Goal: Task Accomplishment & Management: Manage account settings

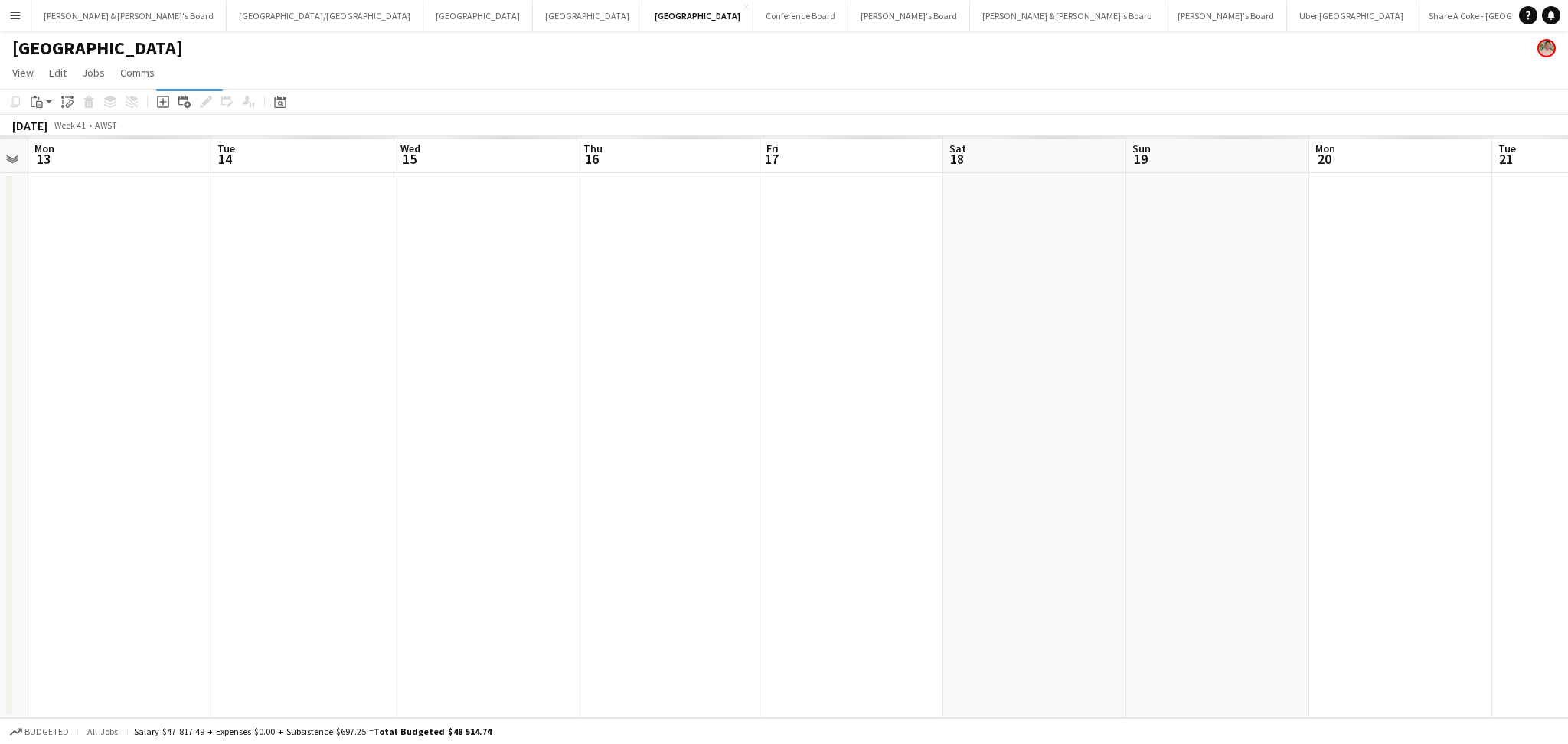
drag, startPoint x: 0, startPoint y: 0, endPoint x: 480, endPoint y: 492, distance: 687.4
click at [491, 492] on app-calendar-viewport "Thu 9 Fri 10 Sat 11 Sun 12 Mon 13 Tue 14 Wed 15 Thu 16 Fri 17 Sat 18 Sun 19 Mon…" at bounding box center [784, 427] width 1568 height 582
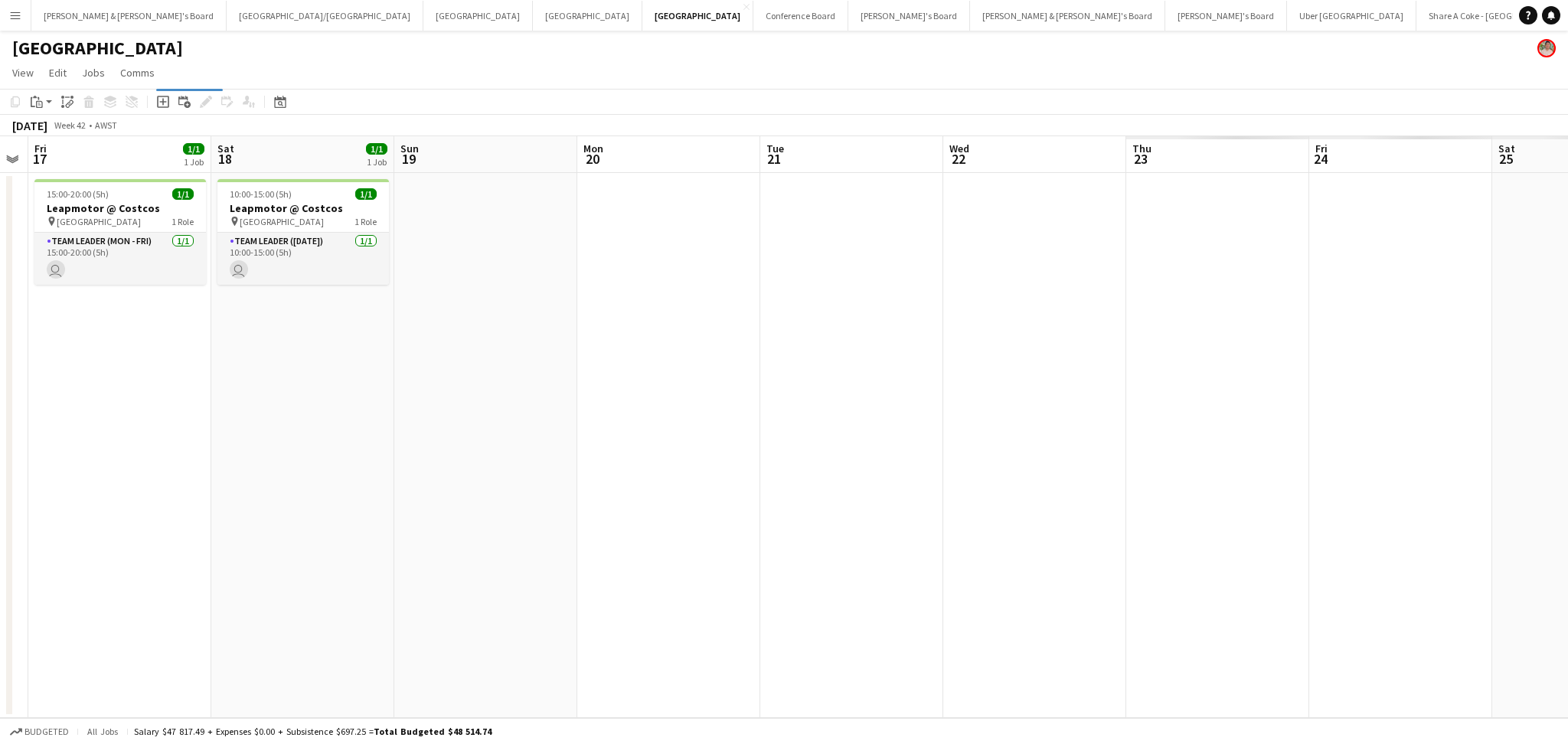
scroll to position [0, 377]
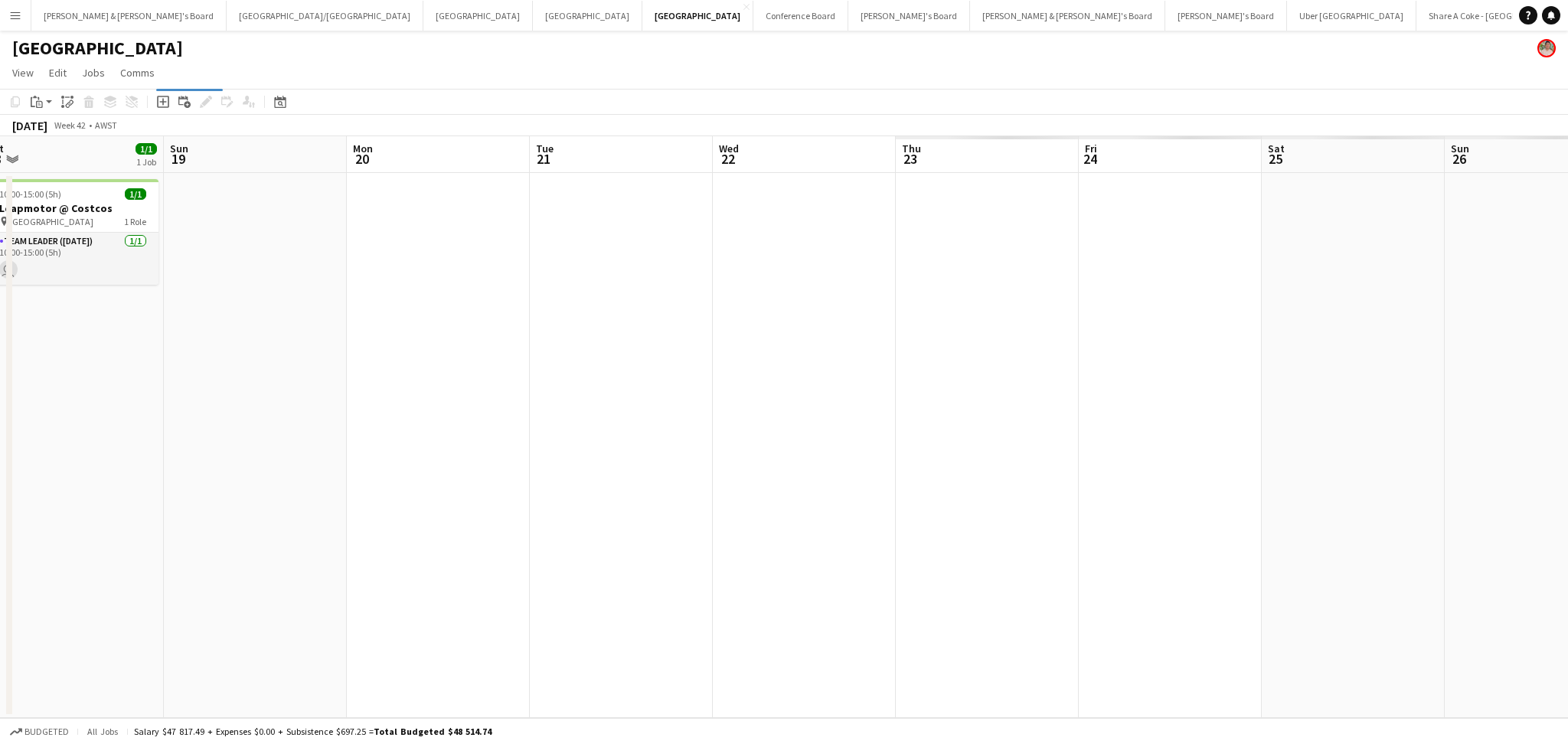
drag, startPoint x: 1199, startPoint y: 584, endPoint x: 390, endPoint y: 558, distance: 809.4
click at [390, 558] on app-calendar-viewport "Mon 13 1/1 1 Job Tue 14 2/2 2 Jobs Wed 15 Thu 16 Fri 17 1/1 1 Job Sat 18 1/1 1 …" at bounding box center [784, 427] width 1568 height 582
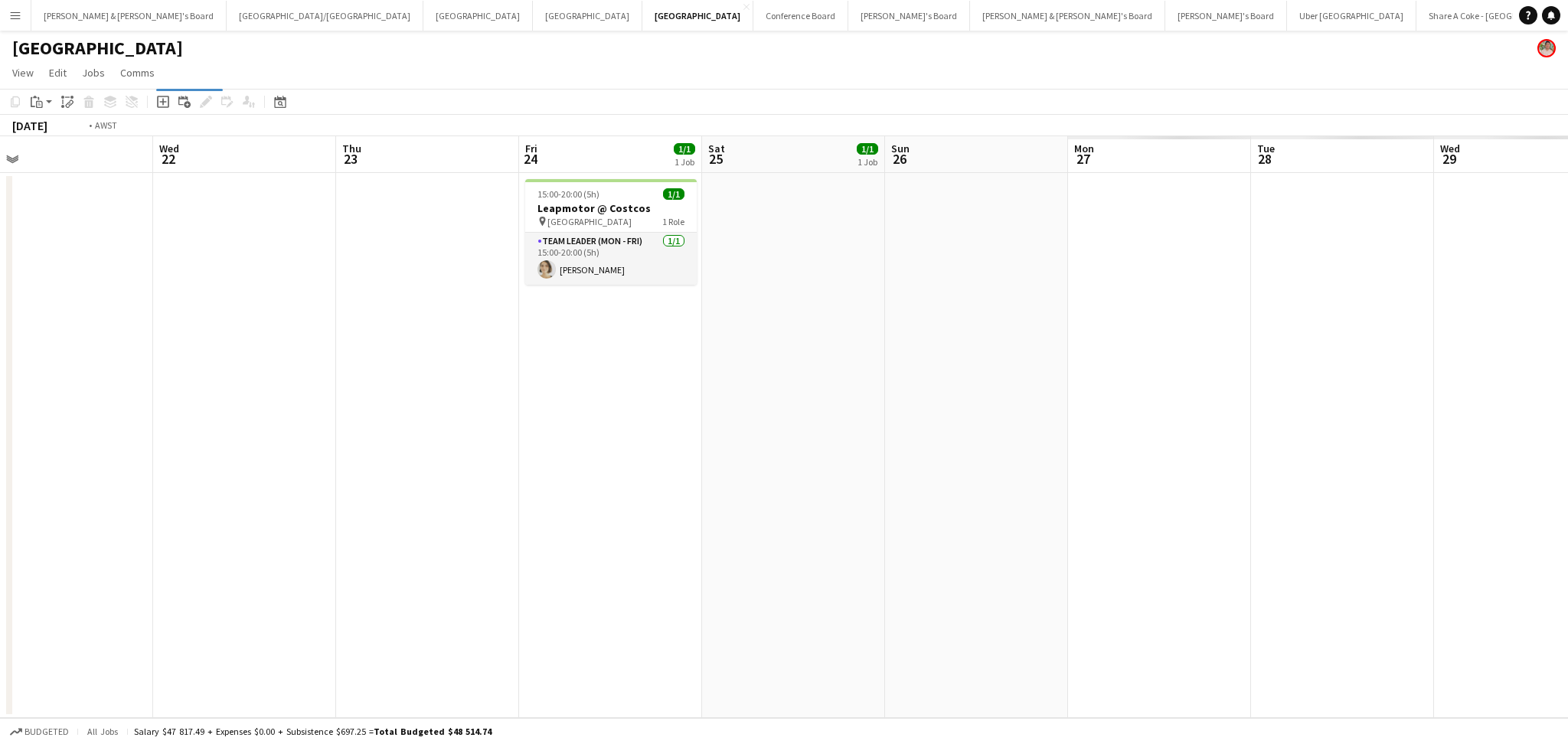
drag, startPoint x: 545, startPoint y: 587, endPoint x: 530, endPoint y: 569, distance: 23.4
click at [495, 574] on app-calendar-viewport "Thu 16 Fri 17 1/1 1 Job Sat 18 1/1 1 Job Sun 19 Mon 20 Tue 21 Wed 22 Thu 23 Fri…" at bounding box center [784, 427] width 1568 height 582
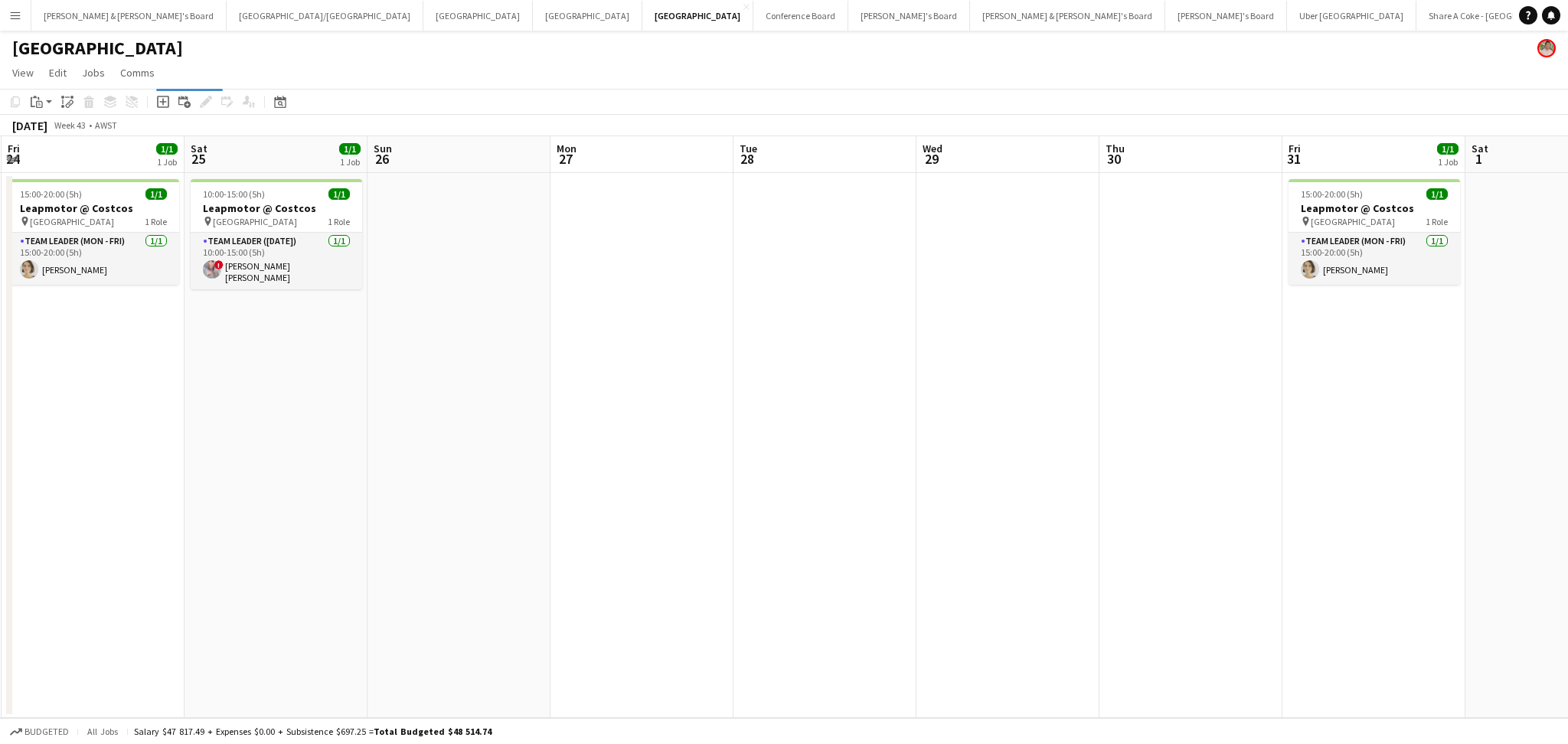
drag, startPoint x: 560, startPoint y: 589, endPoint x: 518, endPoint y: 586, distance: 42.1
click at [518, 586] on app-calendar-viewport "Tue 21 Wed 22 Thu 23 Fri 24 1/1 1 Job Sat 25 1/1 1 Job Sun 26 Mon 27 Tue 28 Wed…" at bounding box center [784, 427] width 1568 height 582
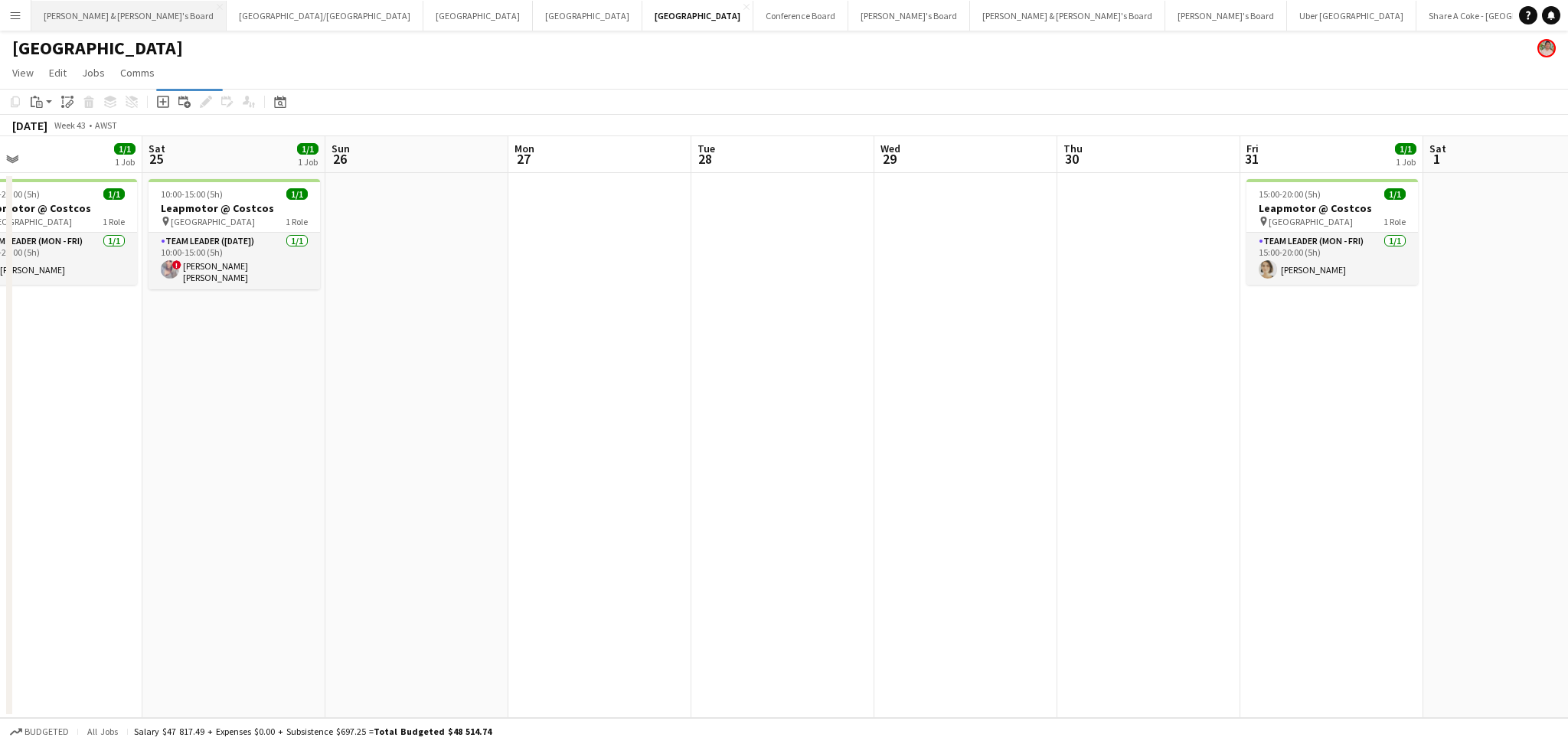
click at [67, 24] on button "[PERSON_NAME] & [PERSON_NAME]'s Board Close" at bounding box center [129, 16] width 195 height 30
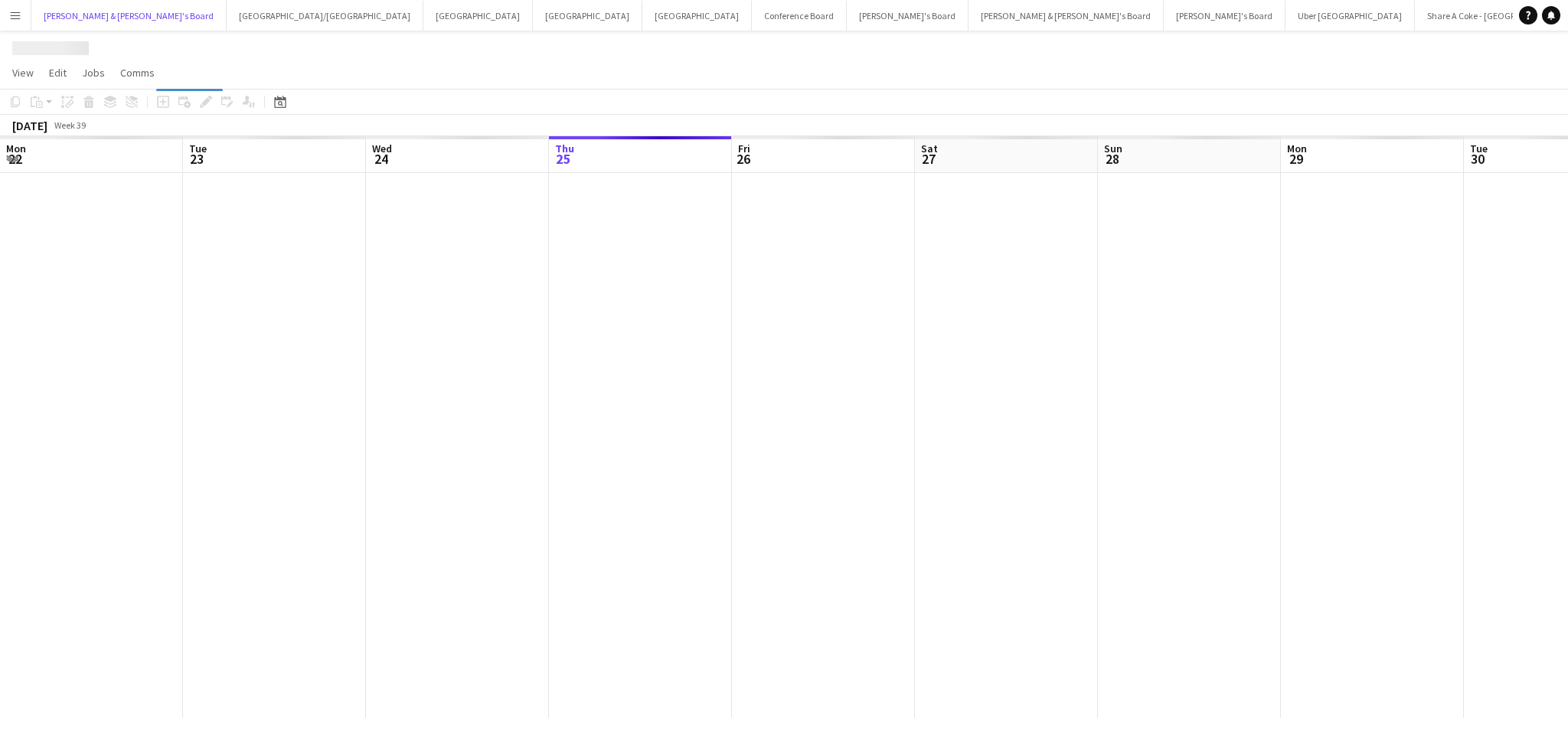
scroll to position [0, 366]
click at [274, 419] on app-calendar-viewport "Mon 22 Tue 23 Wed 24 Thu 25 Fri 26 Sat 27 Sun 28 Mon 29 Tue 30 Wed 1 Thu 2 Fri …" at bounding box center [784, 427] width 1568 height 582
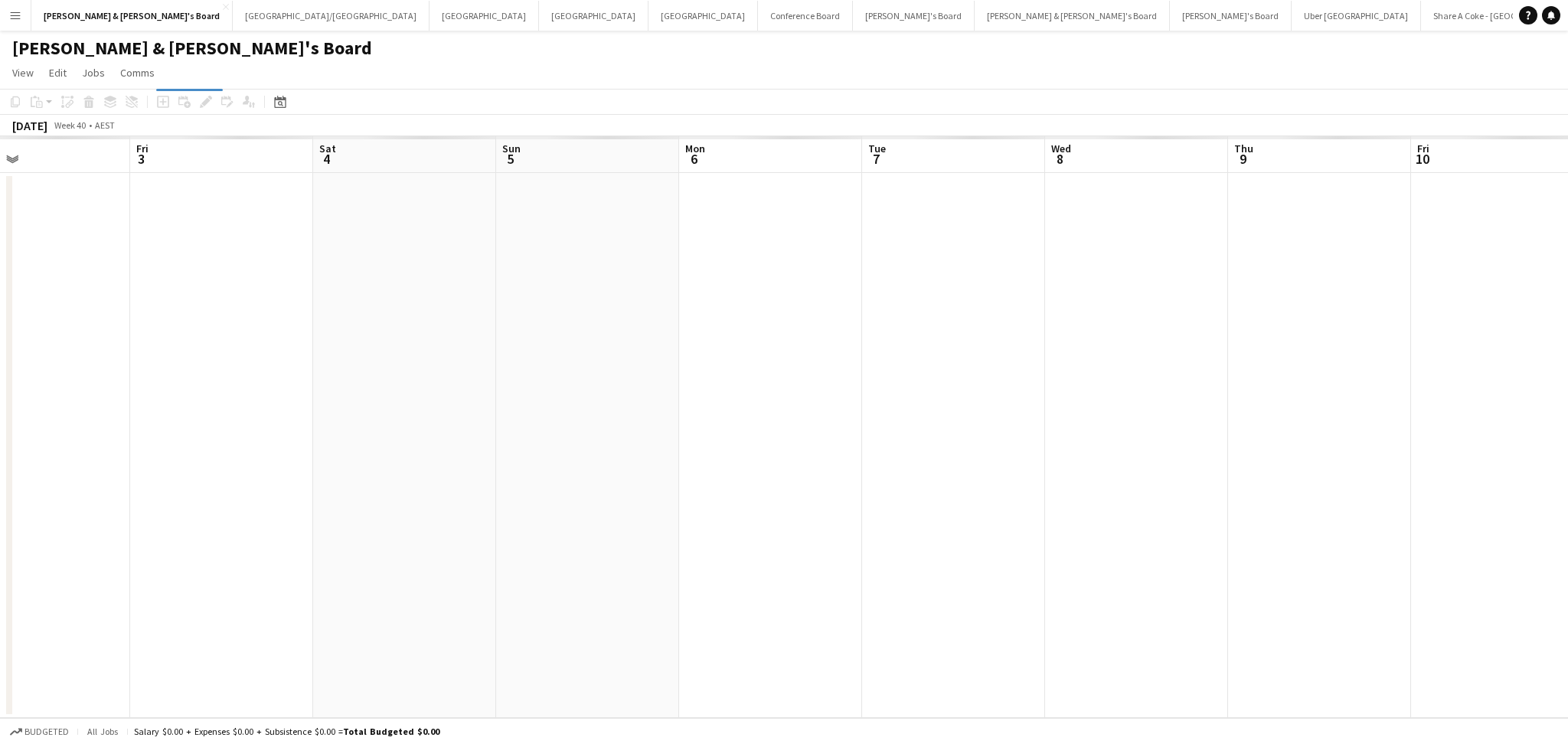
drag, startPoint x: 1086, startPoint y: 481, endPoint x: 399, endPoint y: 435, distance: 688.5
click at [371, 445] on app-calendar-viewport "Sat 27 Sun 28 Mon 29 Tue 30 Wed 1 Thu 2 Fri 3 Sat 4 Sun 5 Mon 6 Tue 7 Wed 8 Thu…" at bounding box center [784, 427] width 1568 height 582
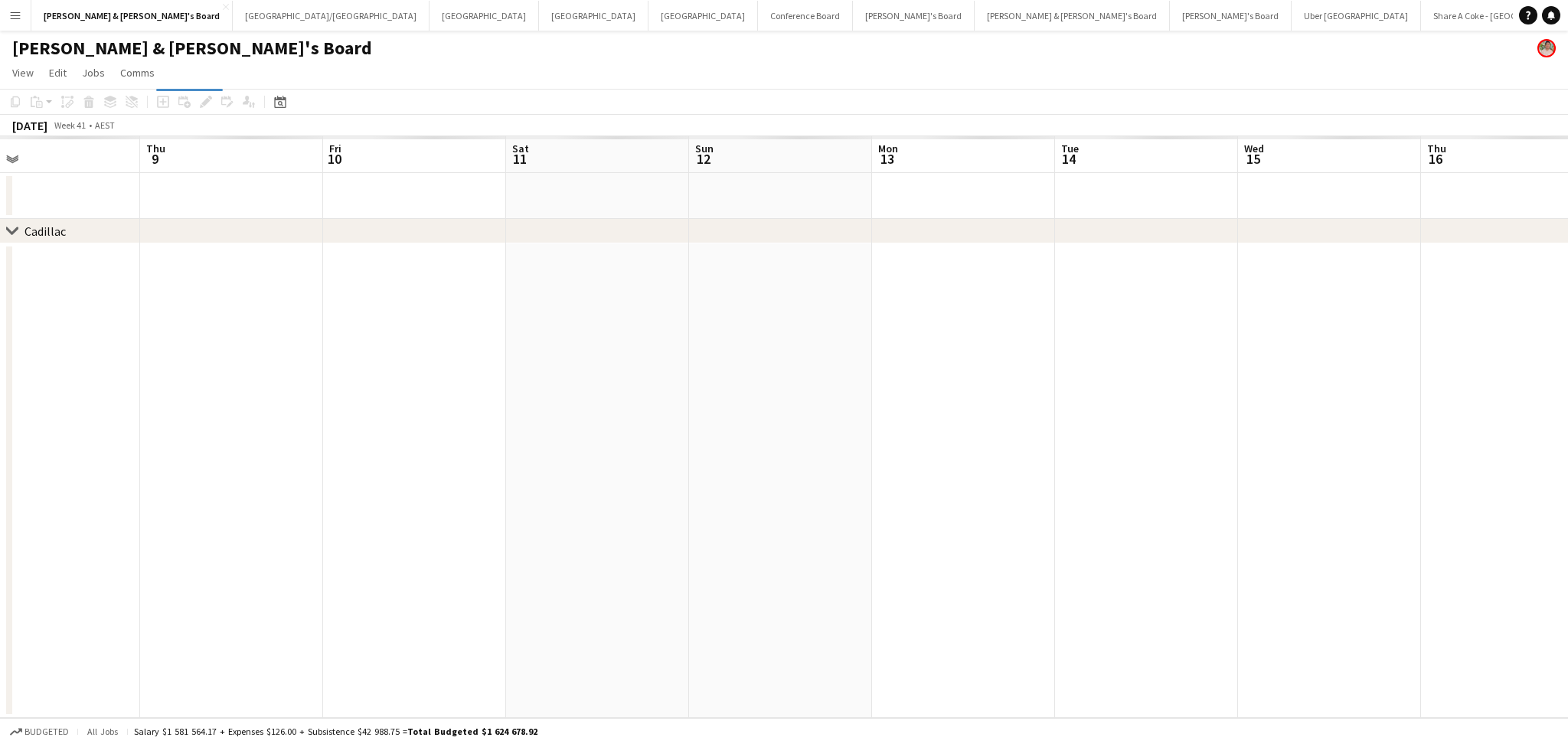
drag, startPoint x: 491, startPoint y: 455, endPoint x: 251, endPoint y: 451, distance: 240.0
click at [165, 455] on app-calendar-viewport "Sun 5 Mon 6 Tue 7 Wed 8 Thu 9 Fri 10 Sat 11 Sun 12 Mon 13 Tue 14 Wed 15 Thu 16 …" at bounding box center [784, 427] width 1568 height 582
drag, startPoint x: 1048, startPoint y: 458, endPoint x: 91, endPoint y: 423, distance: 957.6
click at [91, 423] on app-calendar-viewport "Sun 5 Mon 6 Tue 7 Wed 8 Thu 9 Fri 10 Sat 11 Sun 12 Mon 13 Tue 14 Wed 15 Thu 16 …" at bounding box center [784, 427] width 1568 height 582
drag, startPoint x: 1194, startPoint y: 444, endPoint x: 422, endPoint y: 418, distance: 772.4
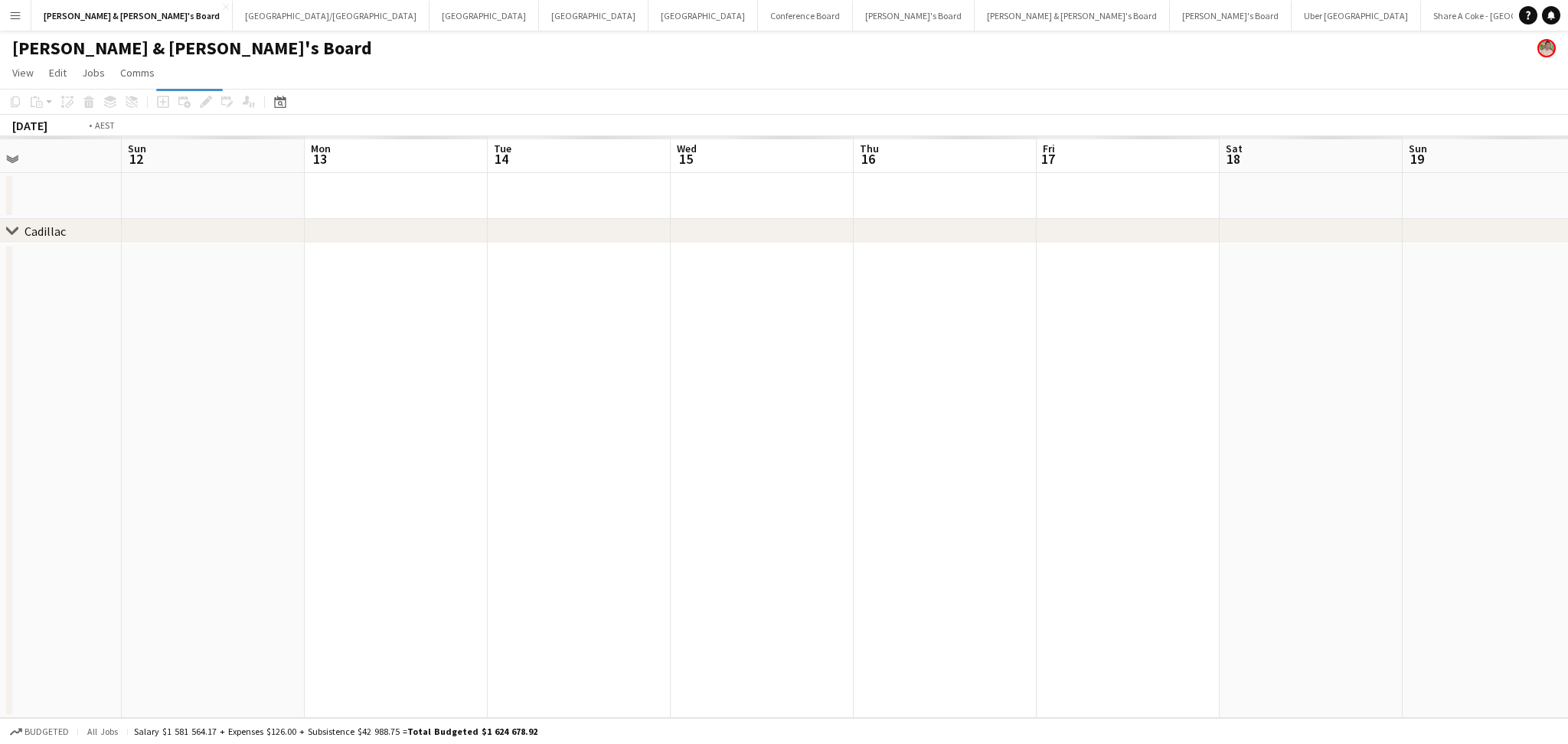
click at [422, 418] on app-calendar-viewport "Wed 8 Thu 9 Fri 10 Sat 11 Sun 12 Mon 13 Tue 14 Wed 15 Thu 16 Fri 17 Sat 18 Sun …" at bounding box center [784, 427] width 1568 height 582
drag, startPoint x: 1305, startPoint y: 454, endPoint x: 447, endPoint y: 442, distance: 858.1
click at [447, 442] on app-calendar-viewport "Sat 11 Sun 12 Mon 13 Tue 14 Wed 15 Thu 16 Fri 17 Sat 18 Sun 19 Mon 20 Tue 21 We…" at bounding box center [784, 427] width 1568 height 582
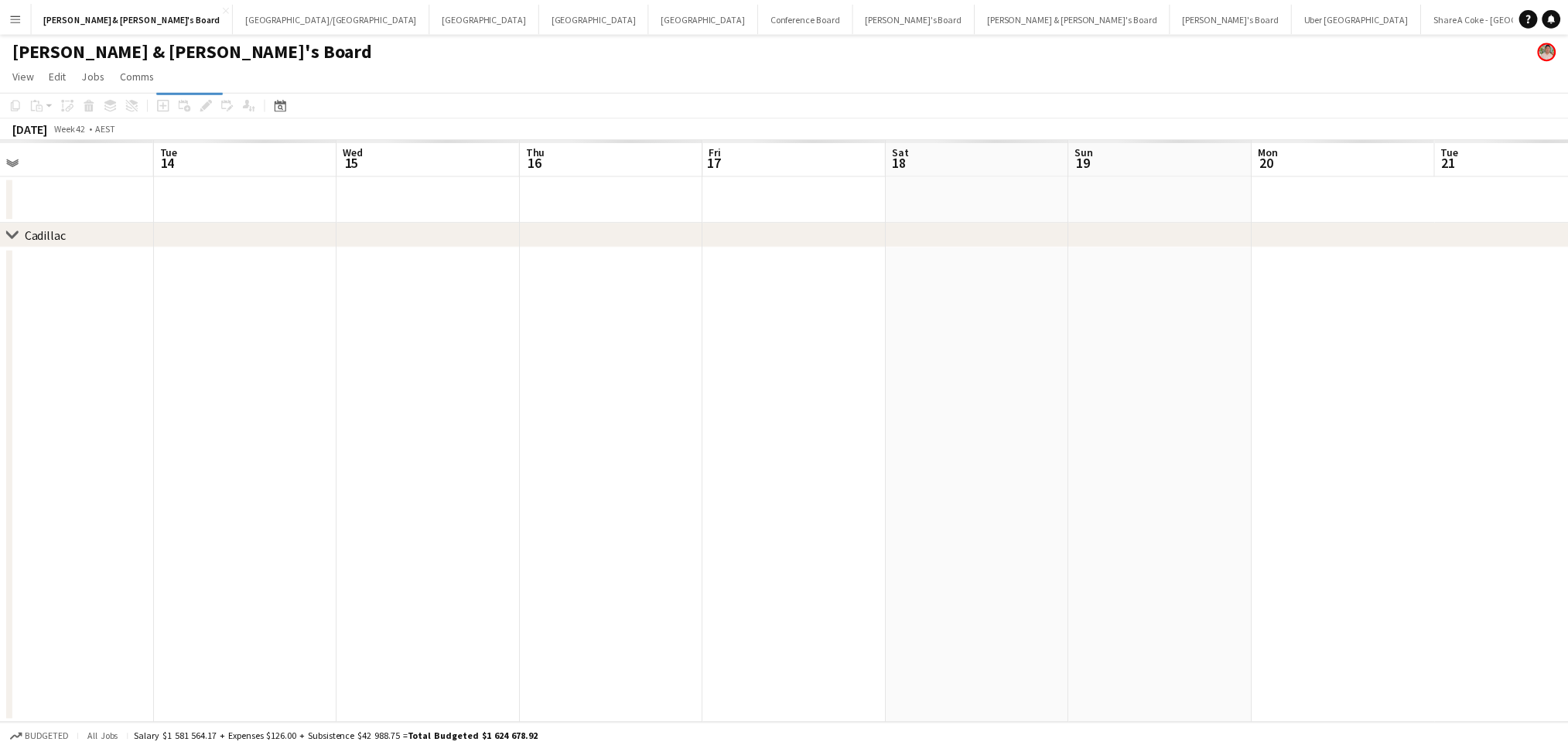
scroll to position [0, 626]
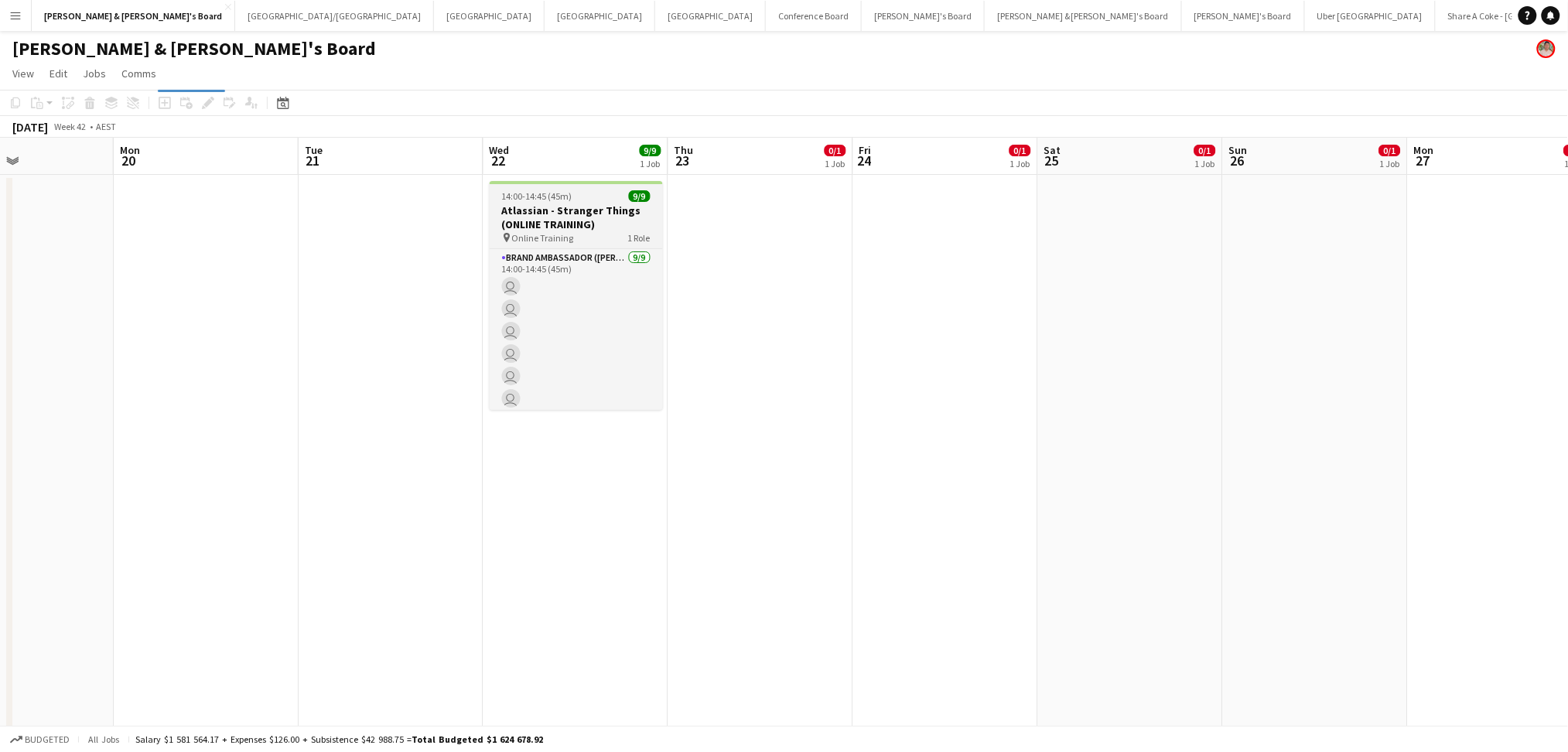
click at [548, 210] on h3 "Atlassian - Stranger Things (ONLINE TRAINING)" at bounding box center [576, 217] width 173 height 28
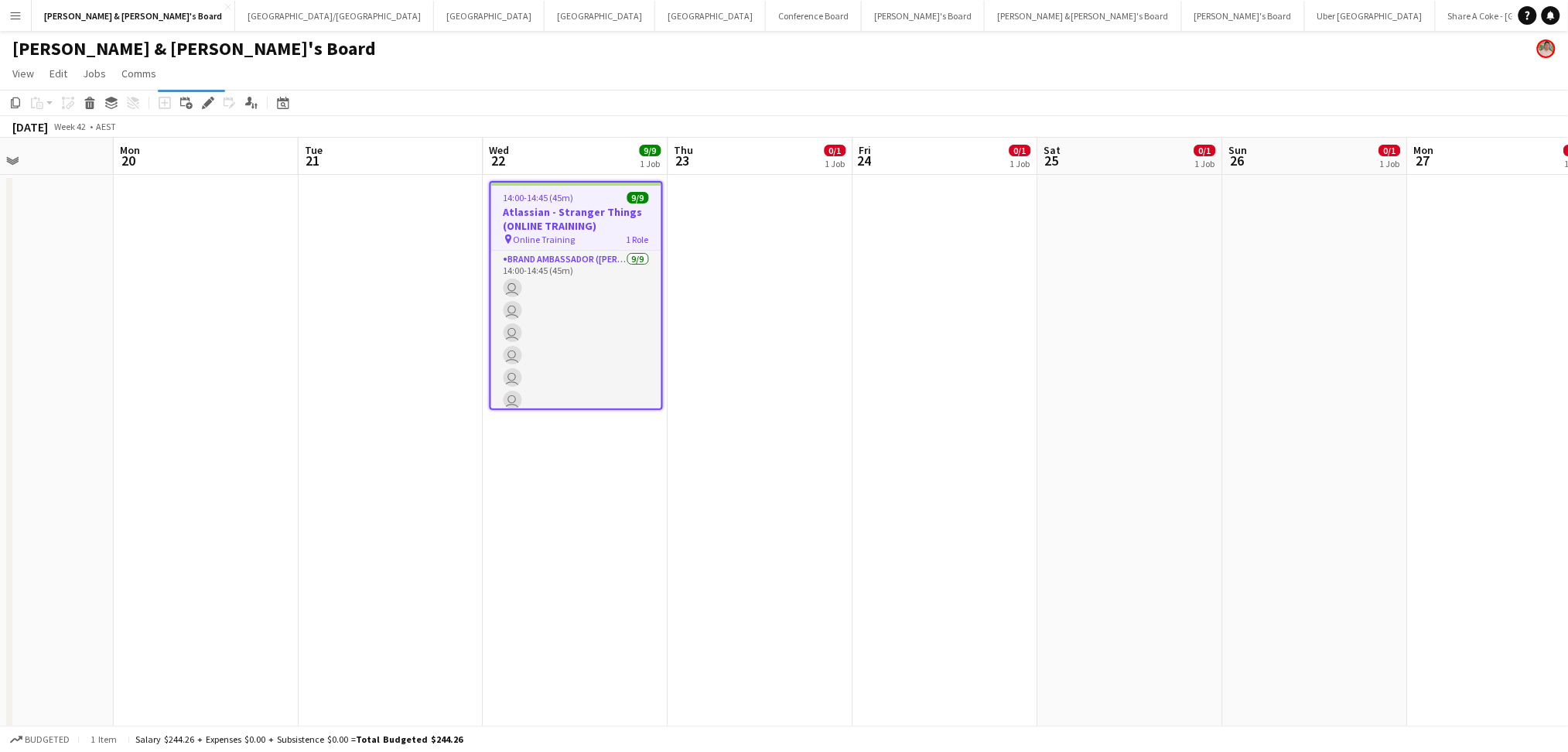
click at [548, 210] on h3 "Atlassian - Stranger Things (ONLINE TRAINING)" at bounding box center [576, 219] width 170 height 28
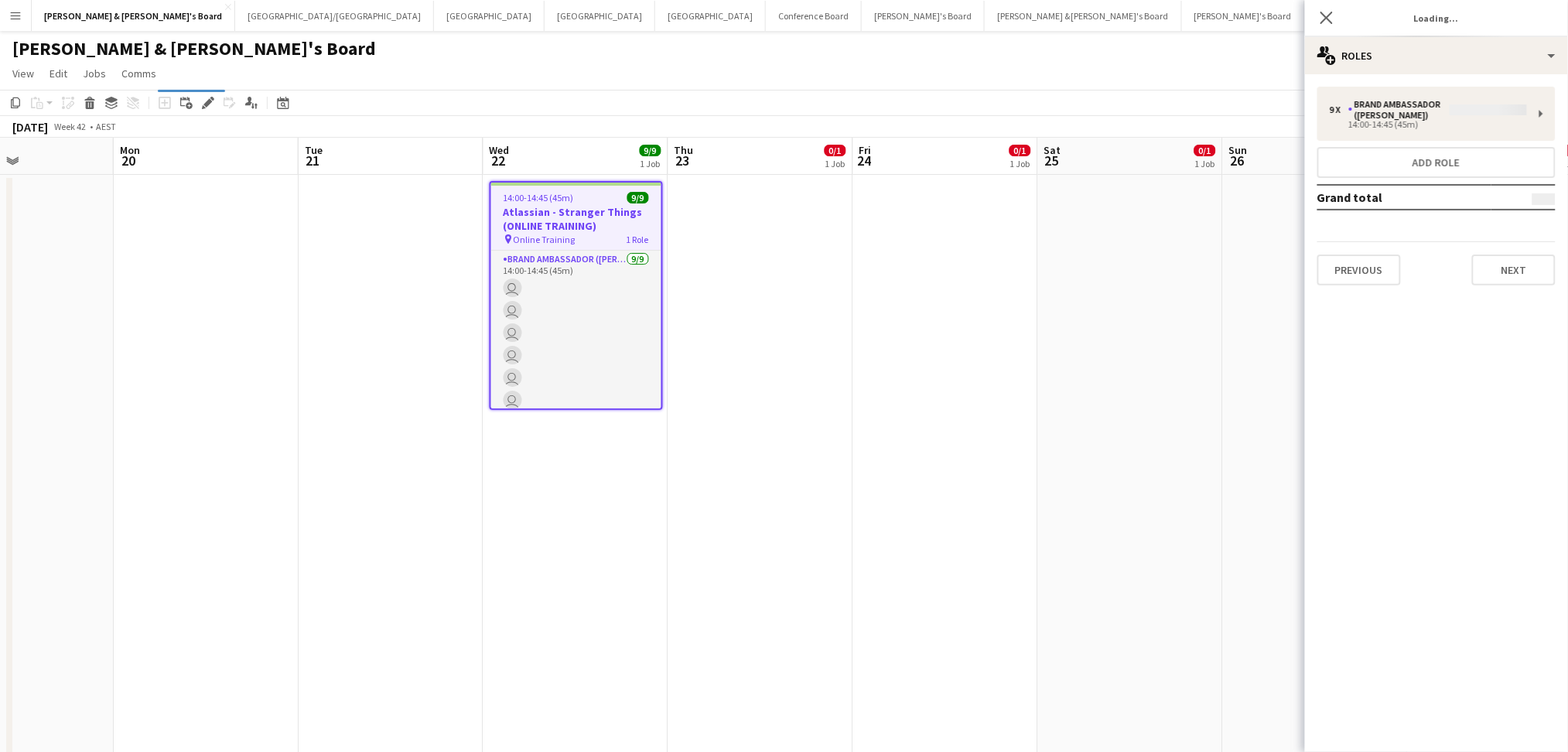
click at [725, 455] on app-date-cell at bounding box center [760, 475] width 185 height 601
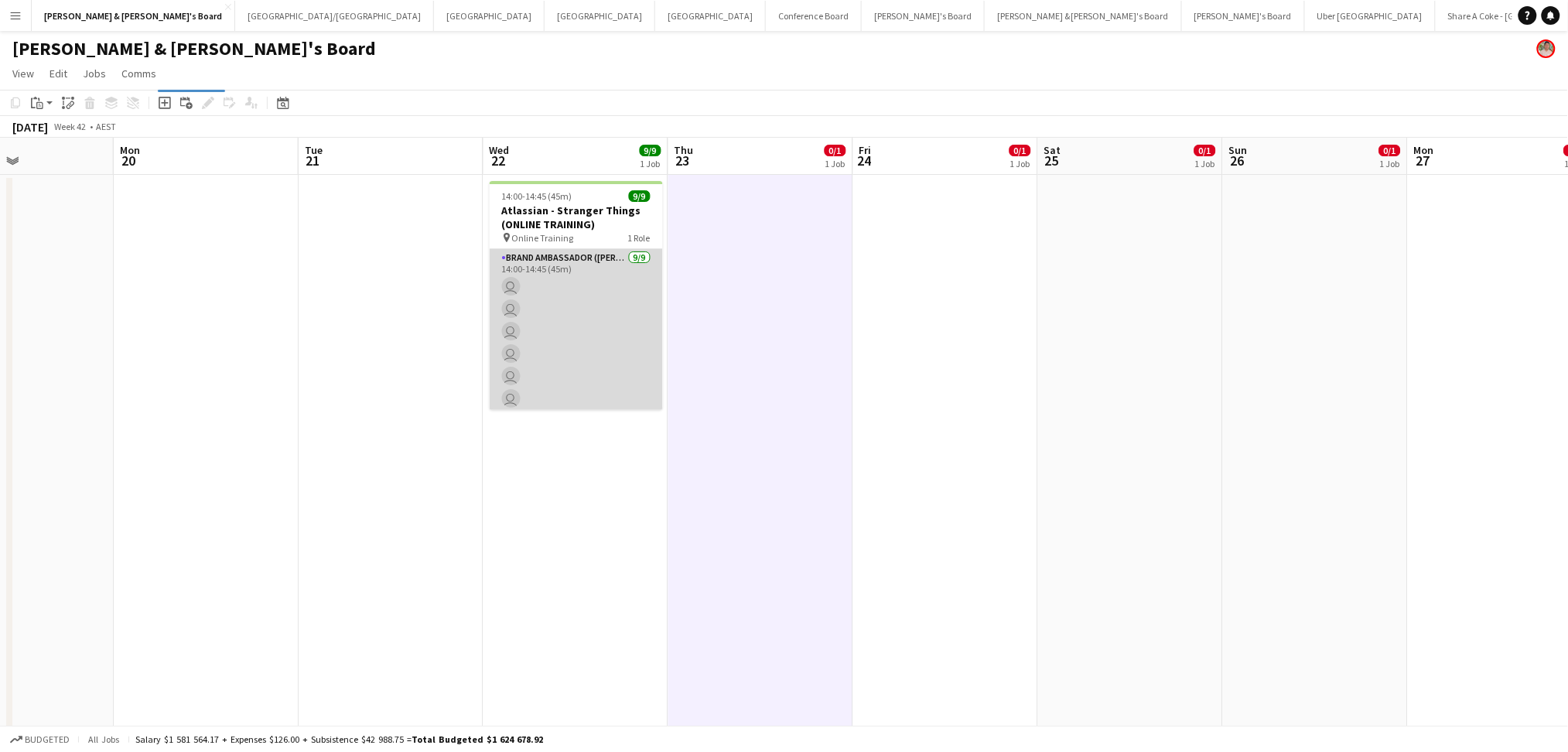
click at [560, 348] on app-card-role "Brand Ambassador (Mon - Fri) [DATE] 14:00-14:45 (45m) user user user user user …" at bounding box center [576, 365] width 173 height 232
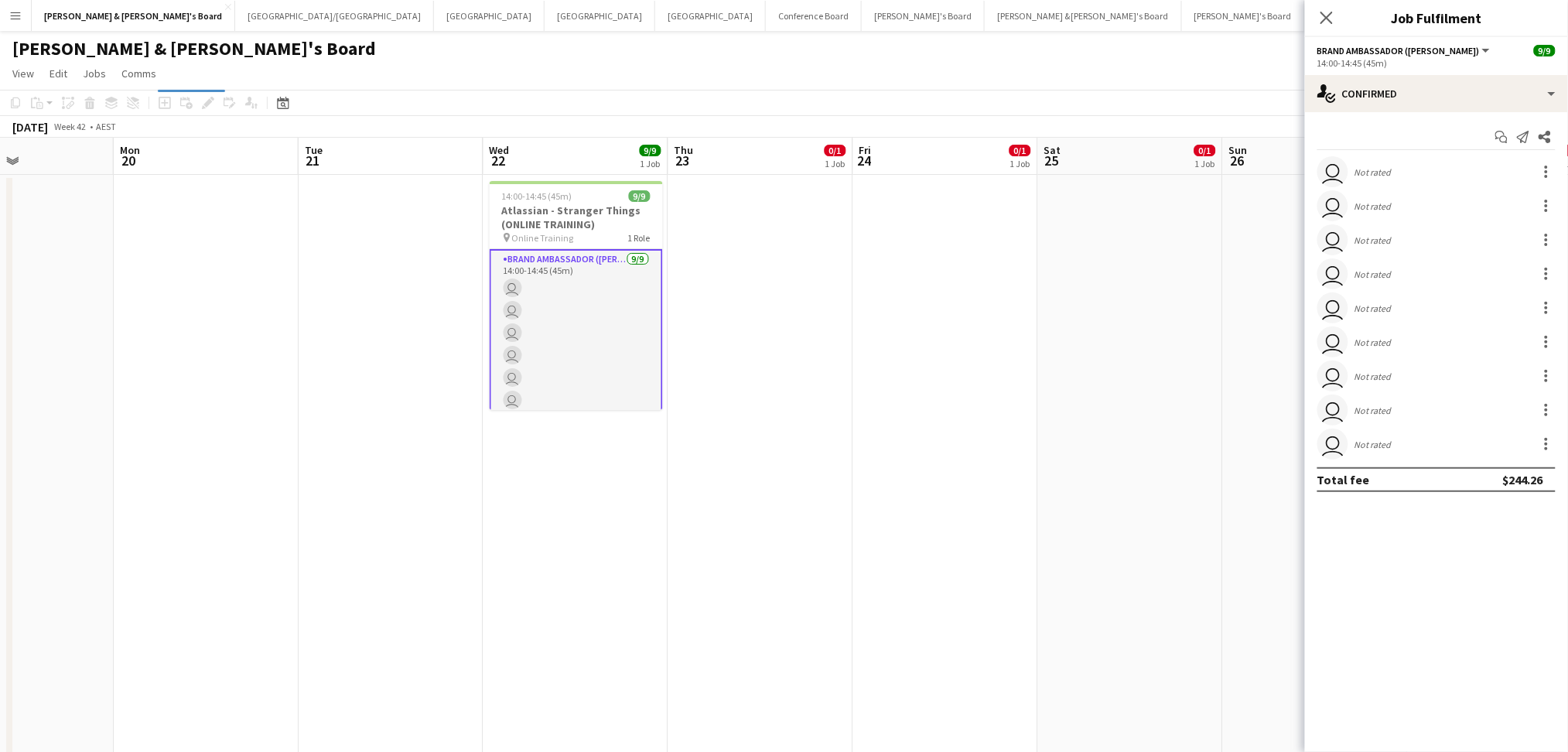
click at [1379, 407] on div "Not rated" at bounding box center [1375, 410] width 40 height 12
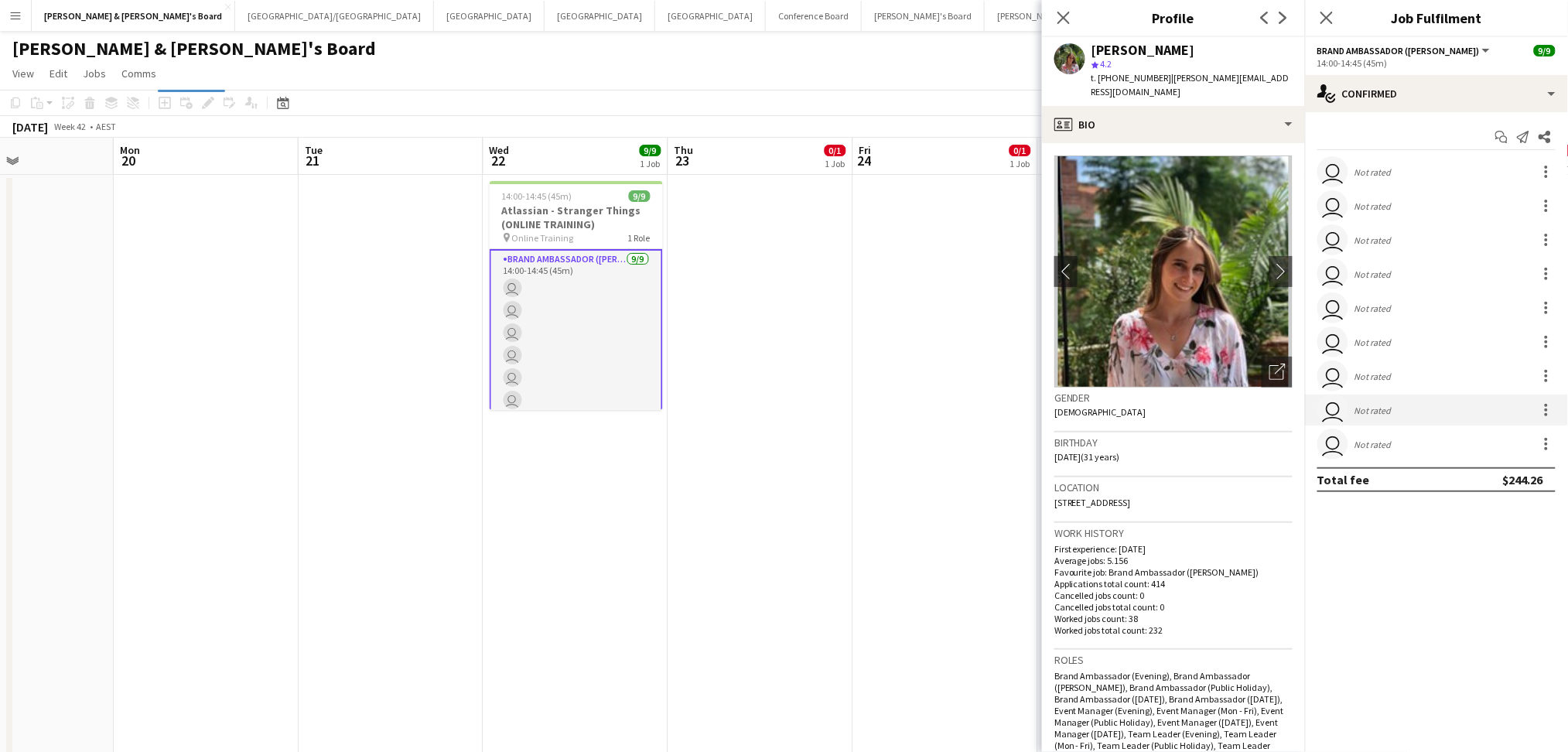
click at [1389, 365] on div "user Not rated" at bounding box center [1436, 375] width 263 height 31
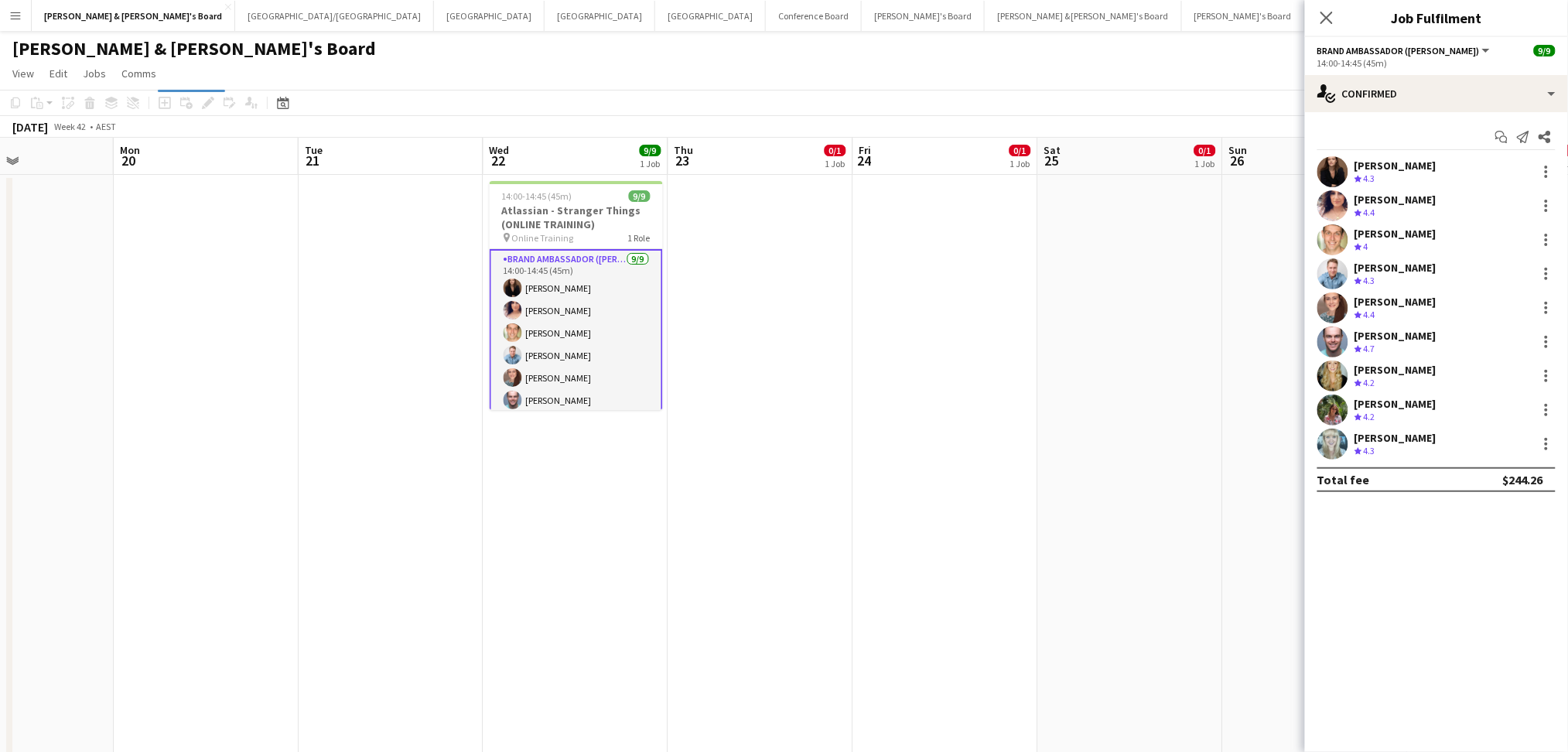
click at [1404, 210] on div "Crew rating 4.4" at bounding box center [1395, 213] width 82 height 13
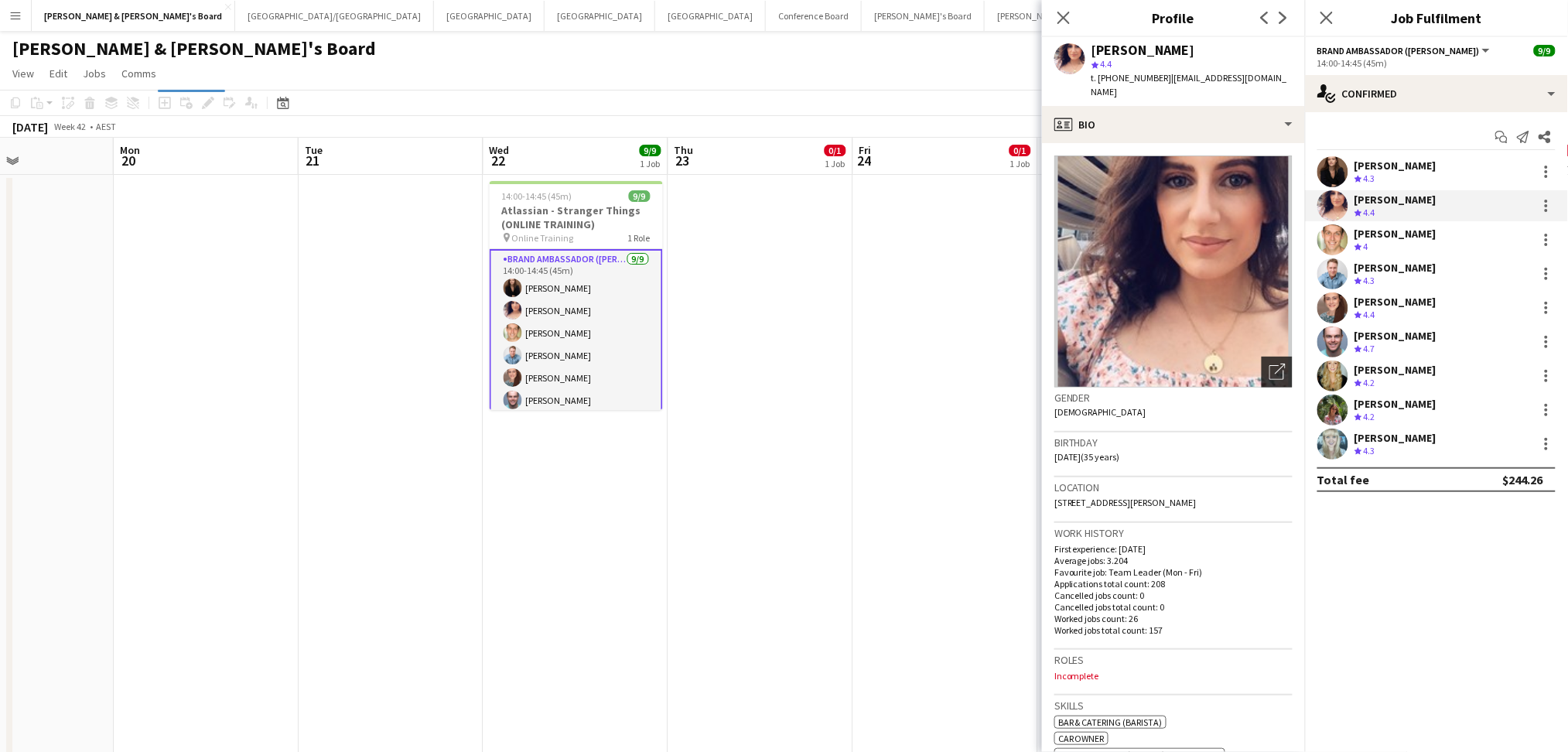
click at [1269, 363] on icon "Open photos pop-in" at bounding box center [1277, 371] width 16 height 16
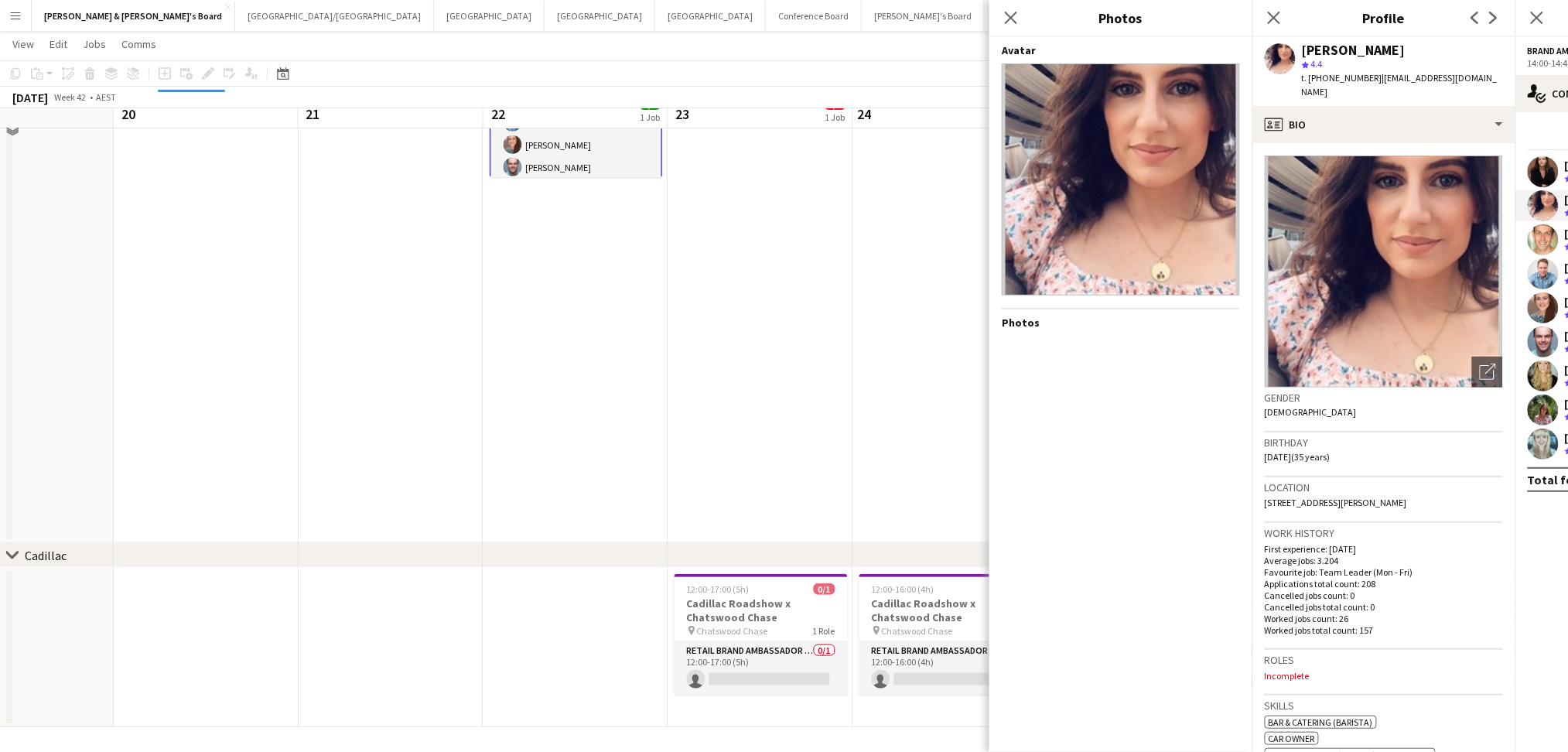
scroll to position [0, 0]
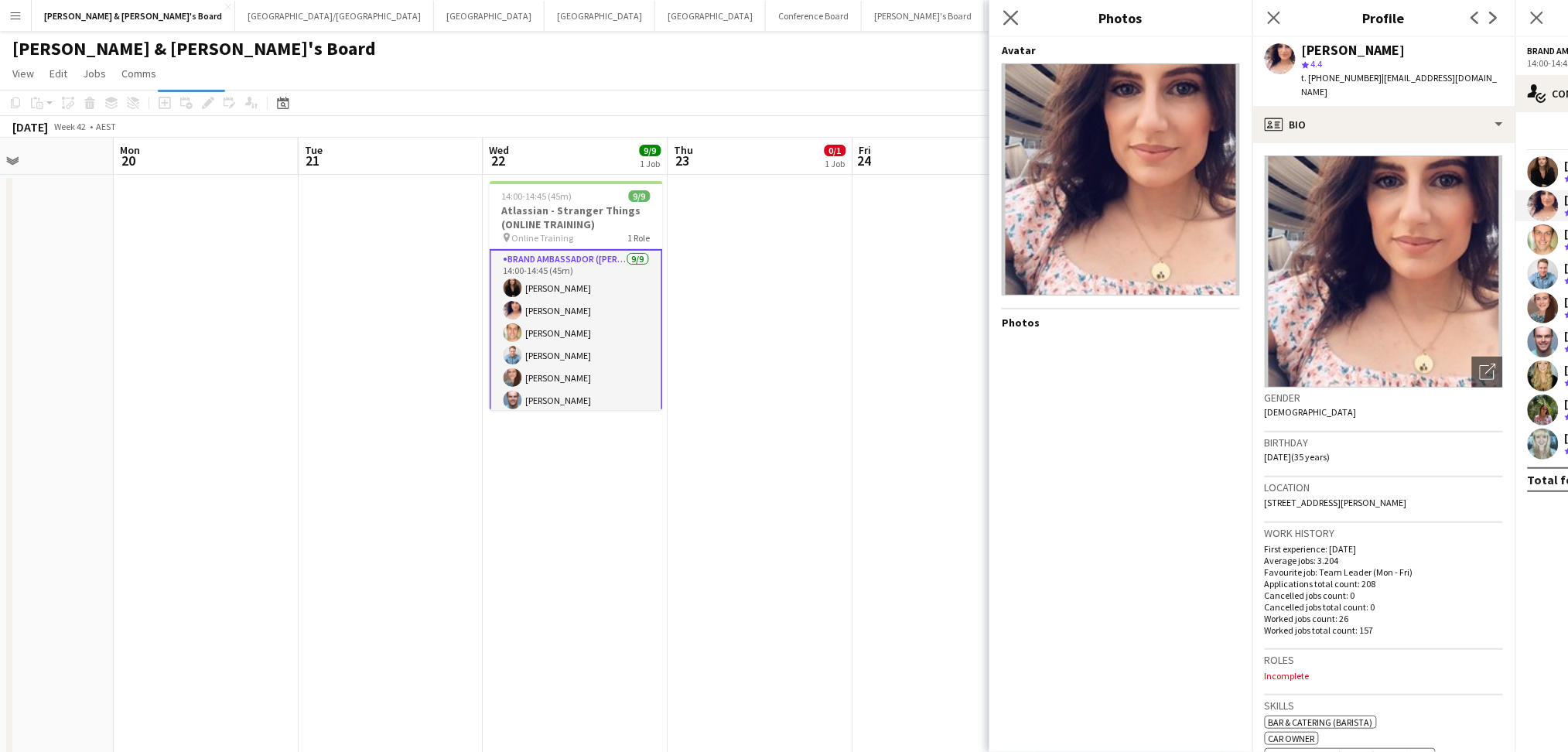
click at [1020, 19] on app-icon "Close pop-in" at bounding box center [1011, 18] width 23 height 23
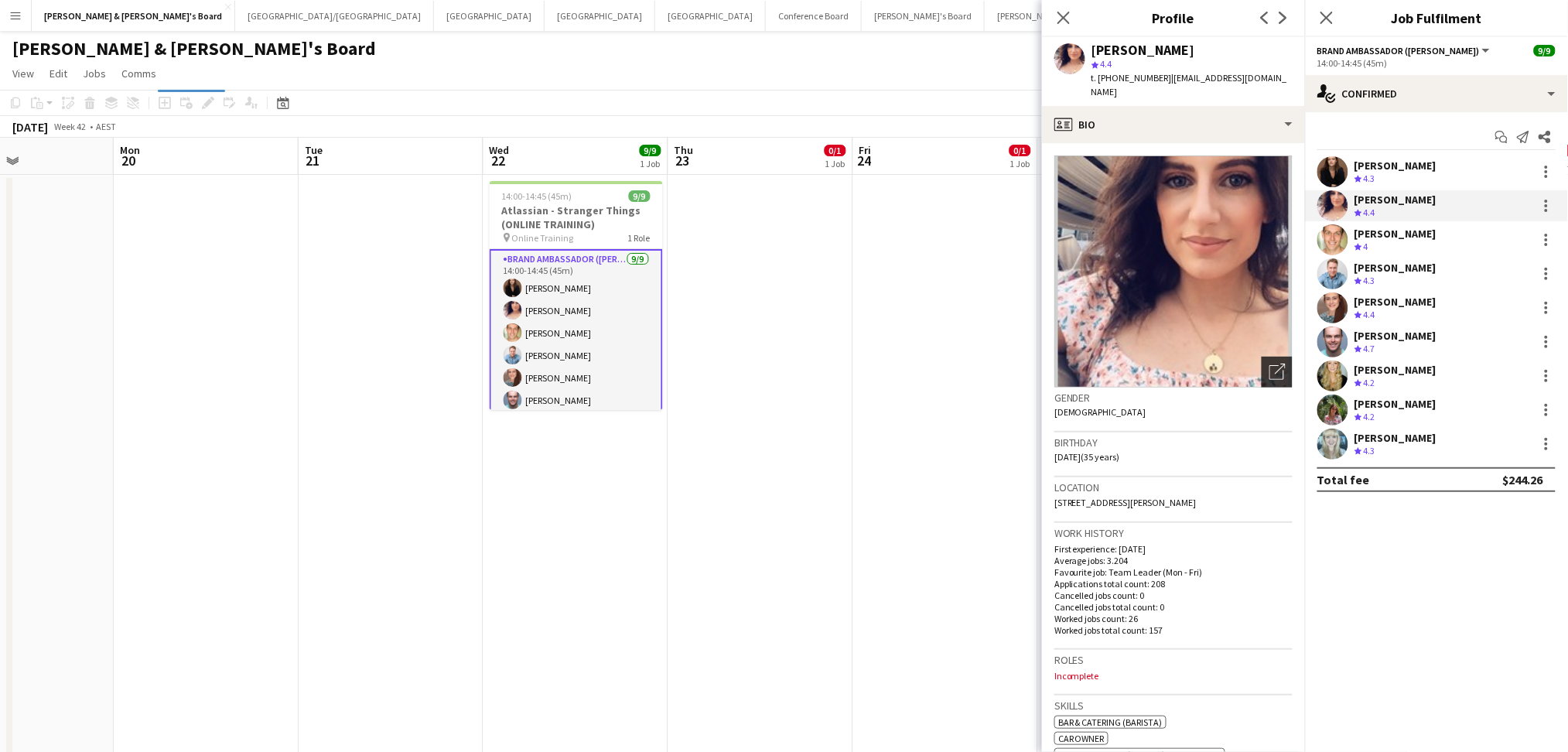
click at [1262, 368] on div "Open photos pop-in" at bounding box center [1277, 372] width 31 height 31
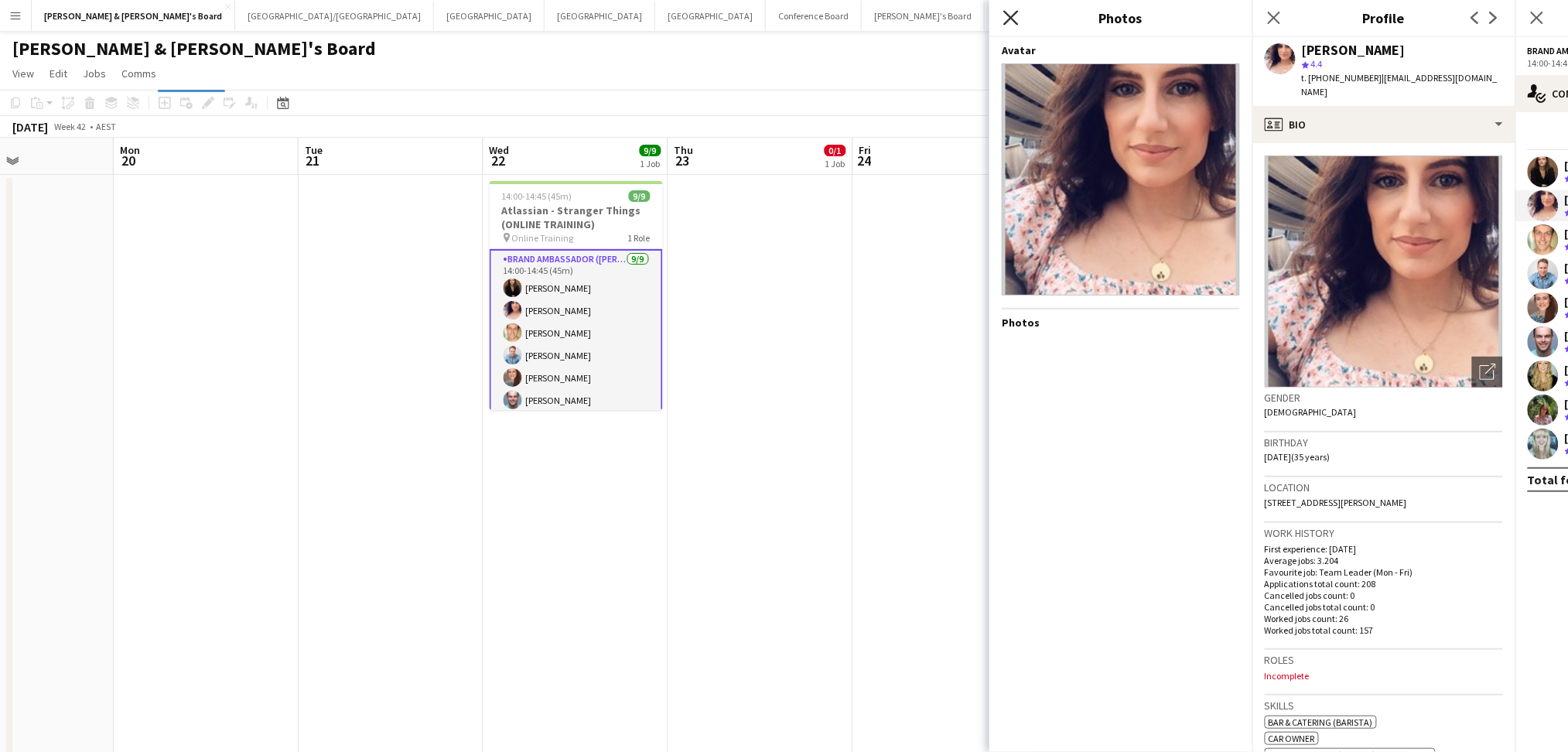
click at [1014, 19] on icon "Close pop-in" at bounding box center [1010, 17] width 14 height 14
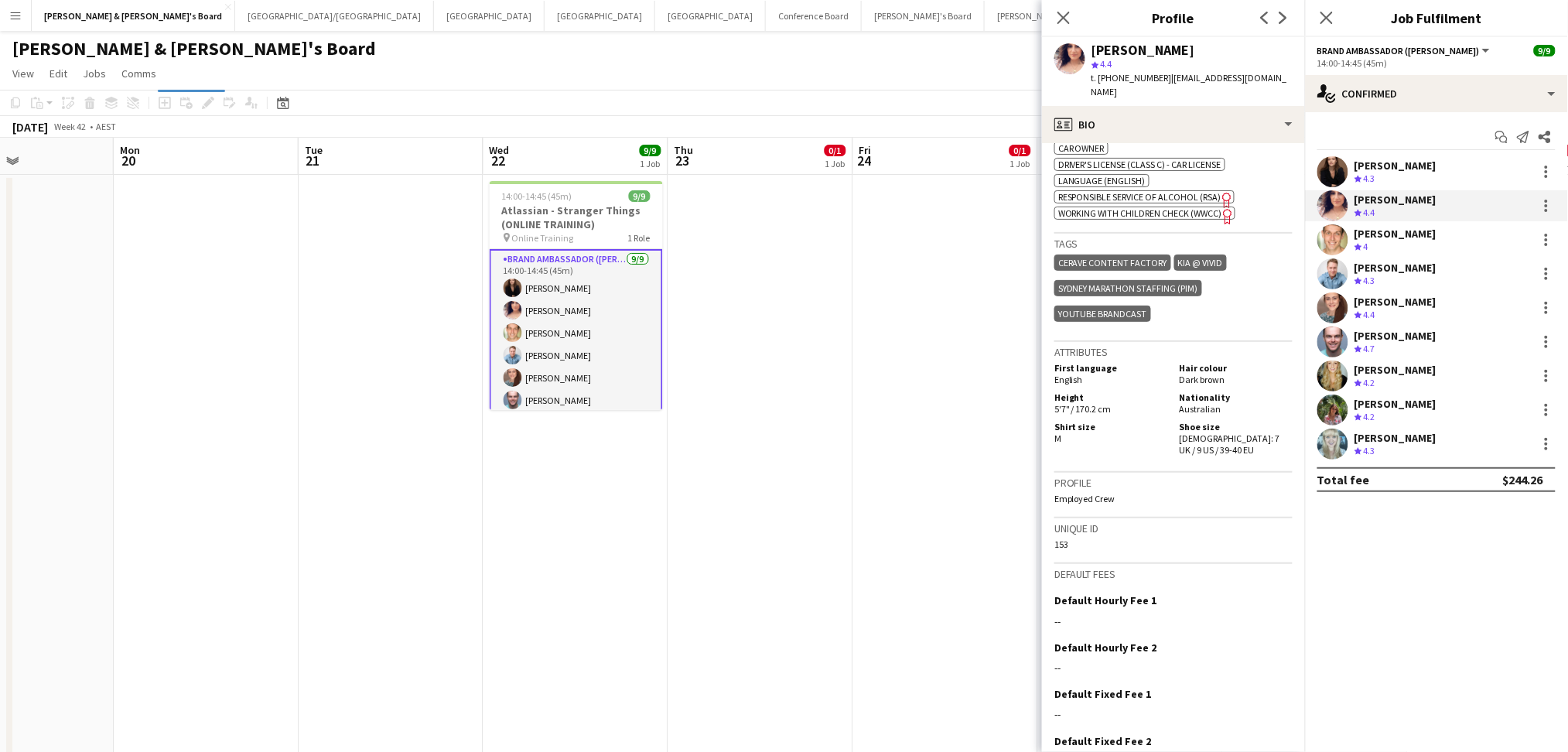
scroll to position [619, 0]
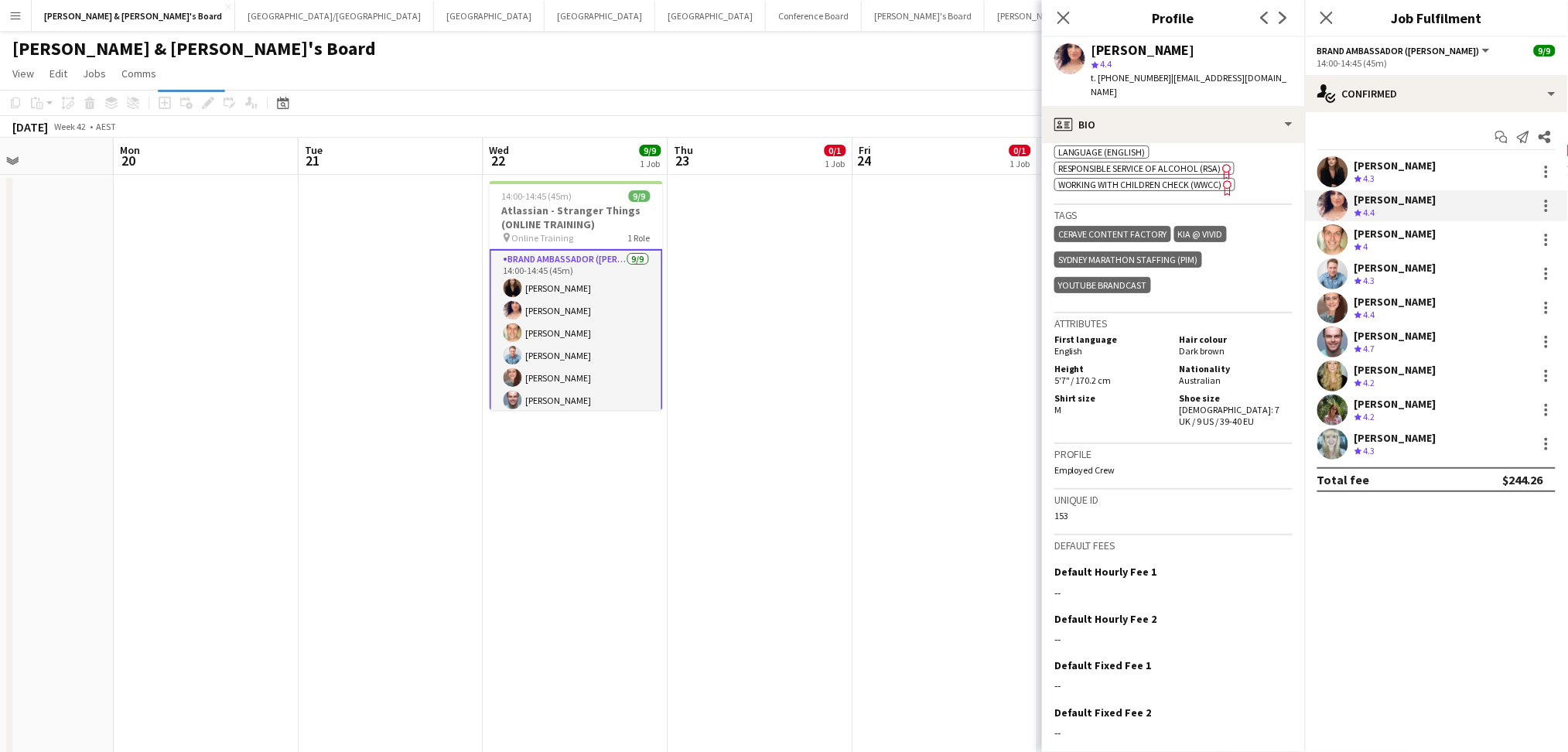
click at [835, 488] on app-date-cell at bounding box center [760, 475] width 185 height 601
